Goal: Information Seeking & Learning: Learn about a topic

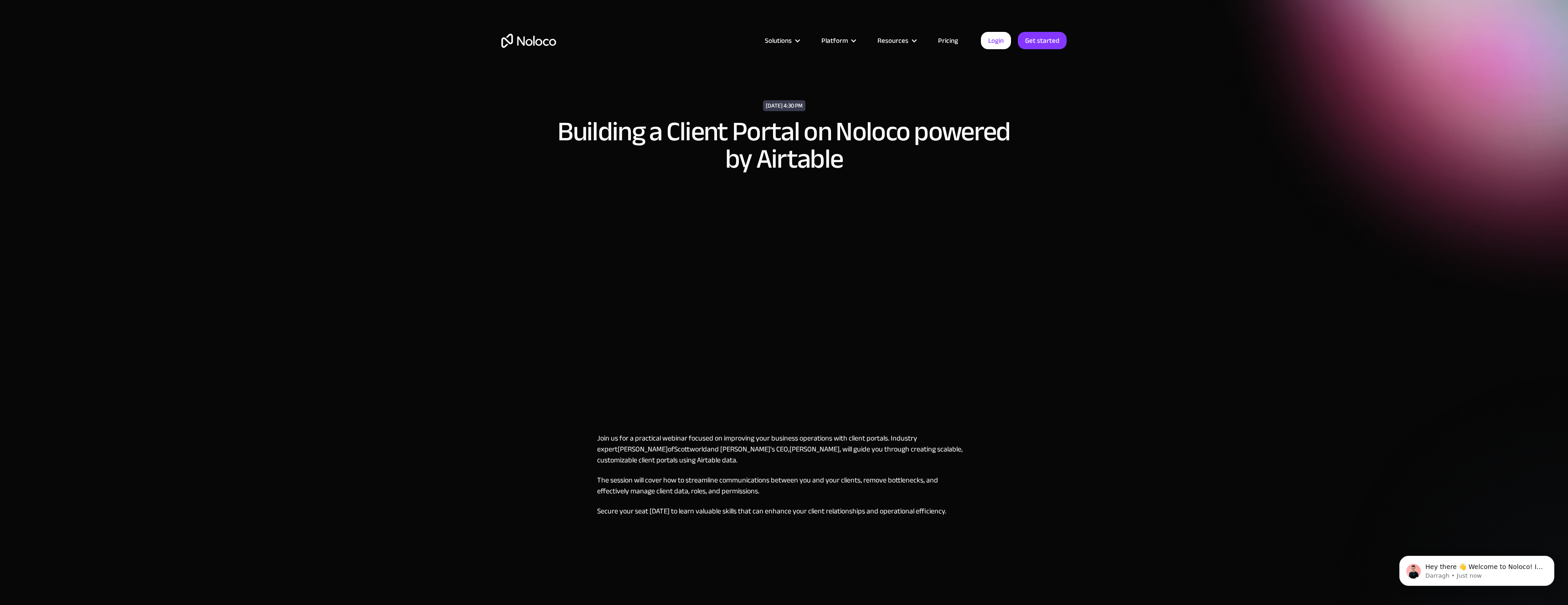
click at [953, 43] on link "Pricing" at bounding box center [948, 40] width 43 height 12
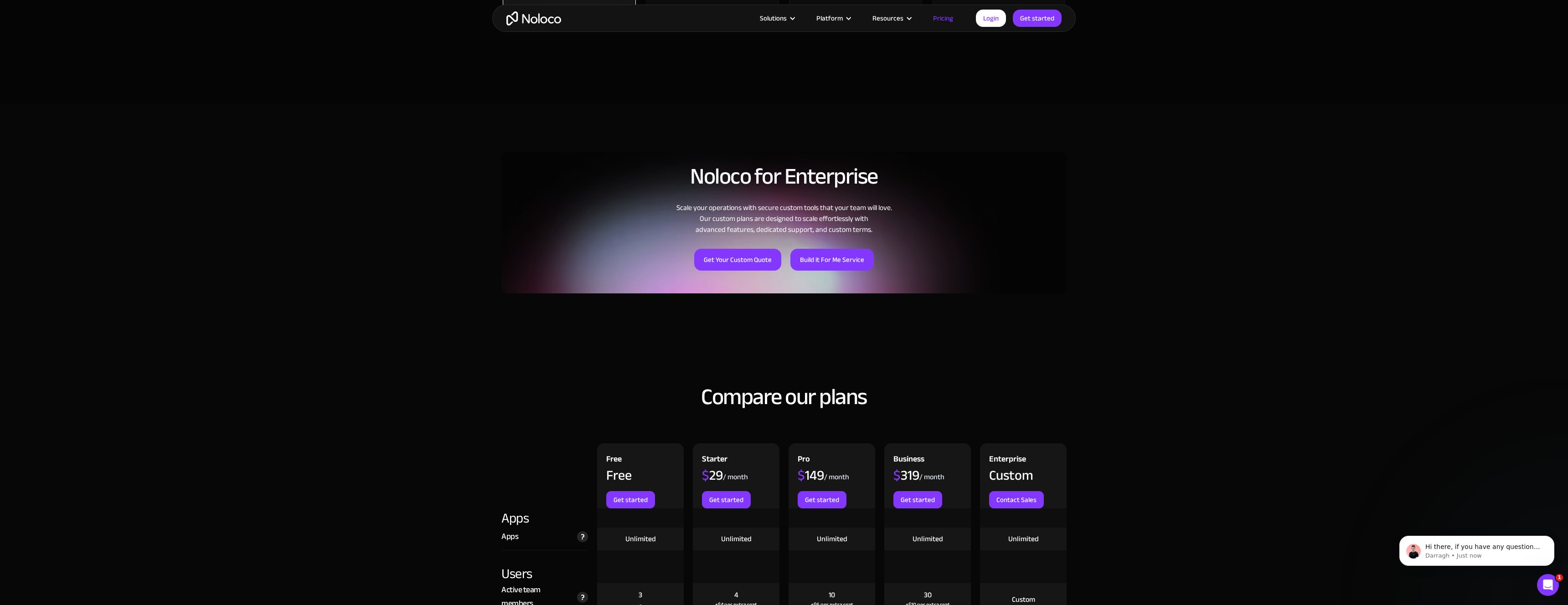
scroll to position [839, 0]
